Goal: Information Seeking & Learning: Learn about a topic

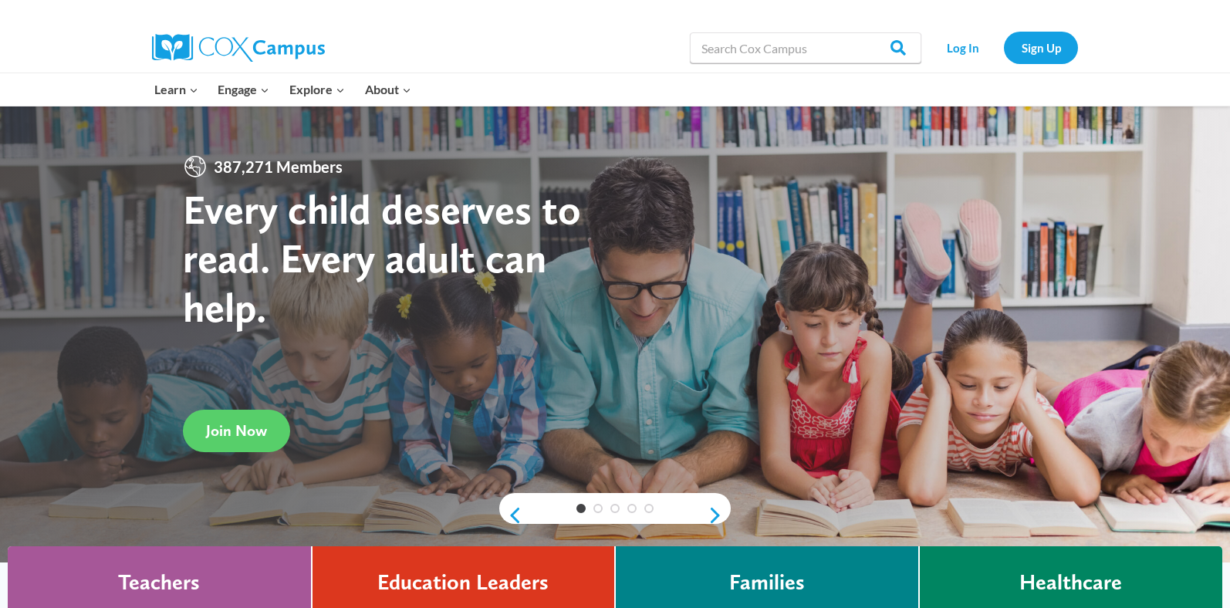
click at [0, 0] on link "PK-5 Structured Literacy Program" at bounding box center [0, 0] width 0 height 0
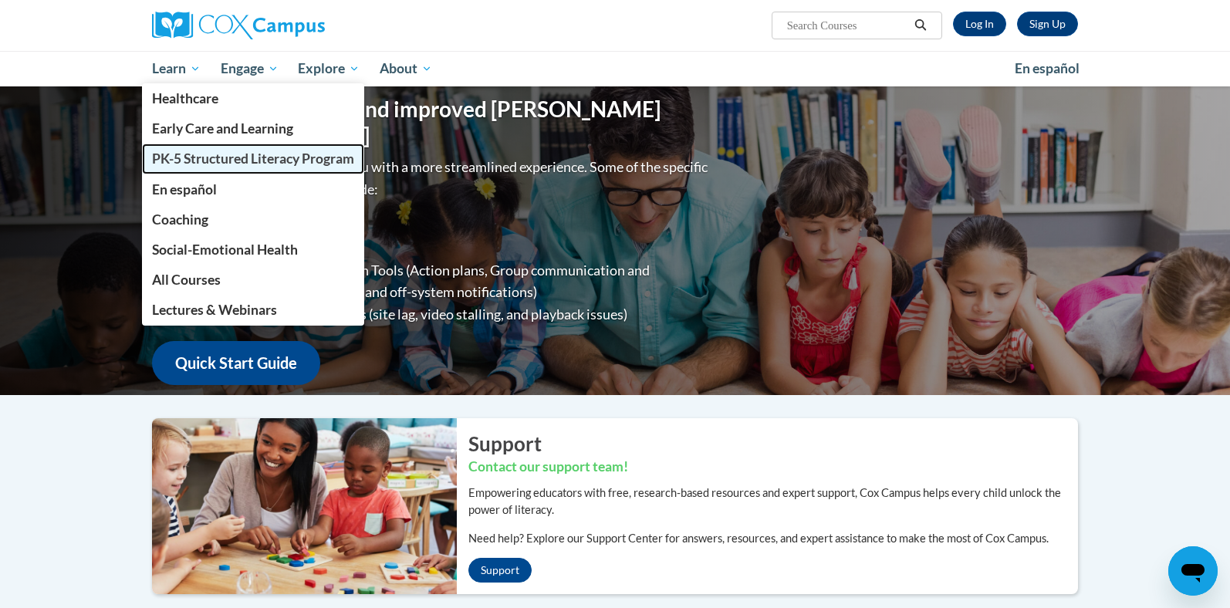
click at [188, 153] on span "PK-5 Structured Literacy Program" at bounding box center [253, 158] width 202 height 16
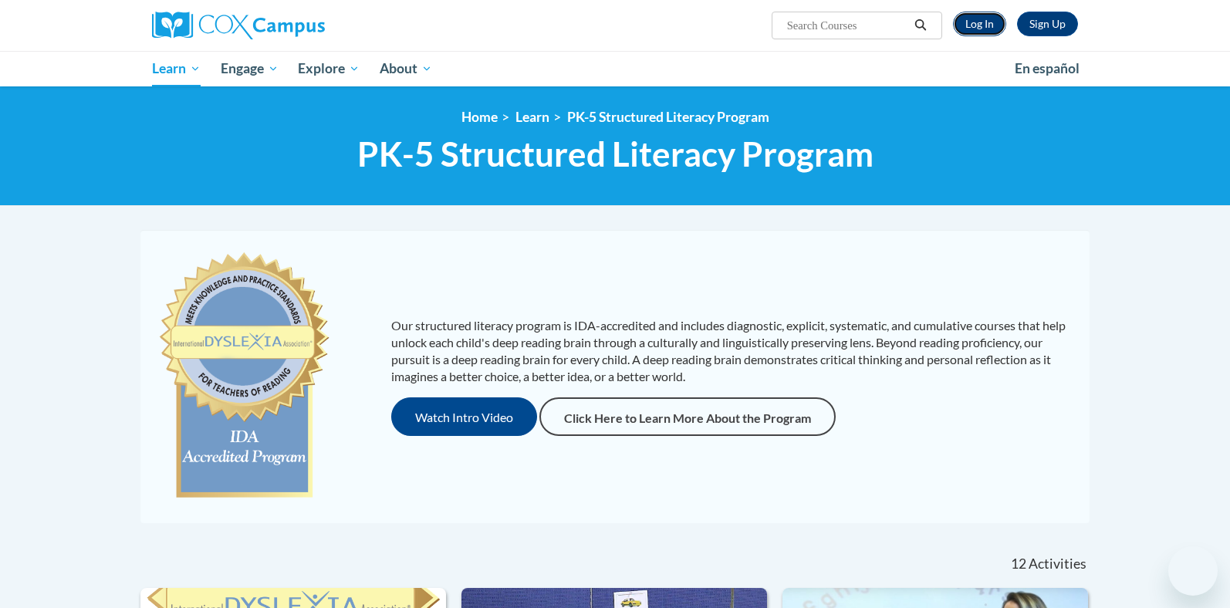
scroll to position [1, 0]
click at [984, 26] on link "Log In" at bounding box center [979, 24] width 53 height 25
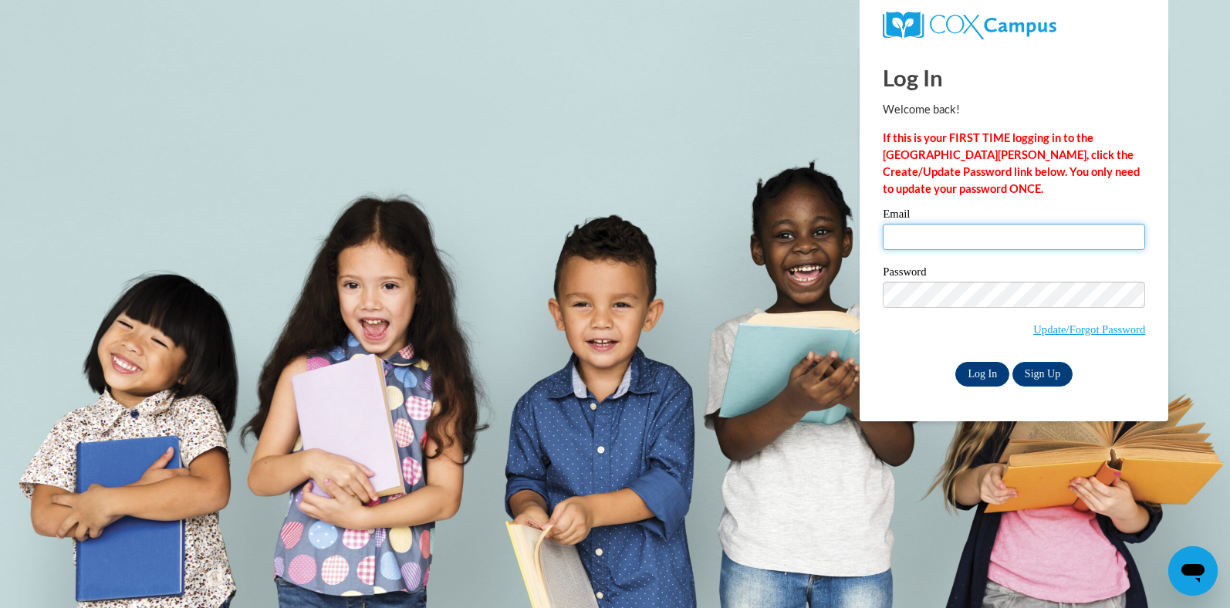
type input "kpeterson@kippmetroatlanta.org"
click at [988, 376] on input "Log In" at bounding box center [982, 374] width 54 height 25
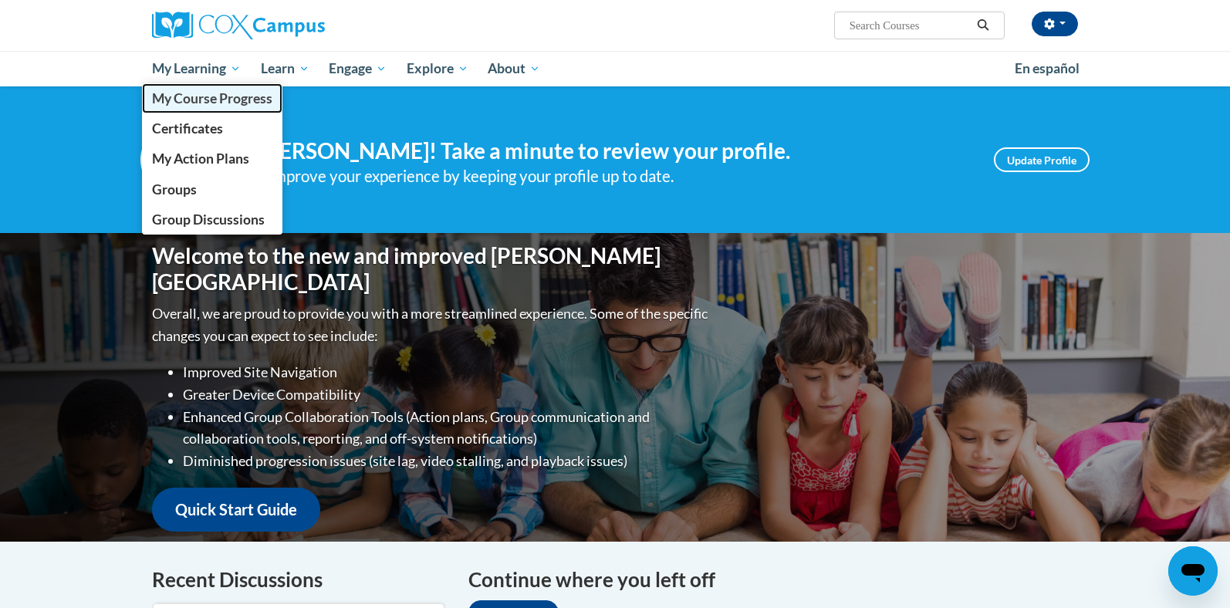
click at [184, 105] on span "My Course Progress" at bounding box center [212, 98] width 120 height 16
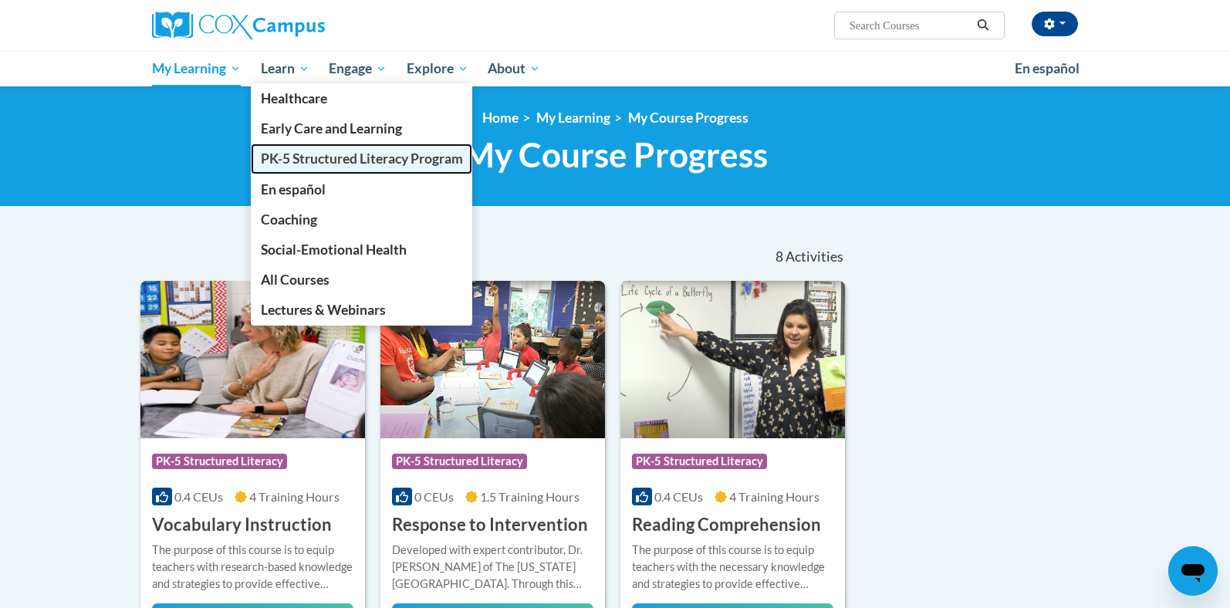
click at [308, 153] on span "PK-5 Structured Literacy Program" at bounding box center [362, 158] width 202 height 16
